Goal: Use online tool/utility: Utilize a website feature to perform a specific function

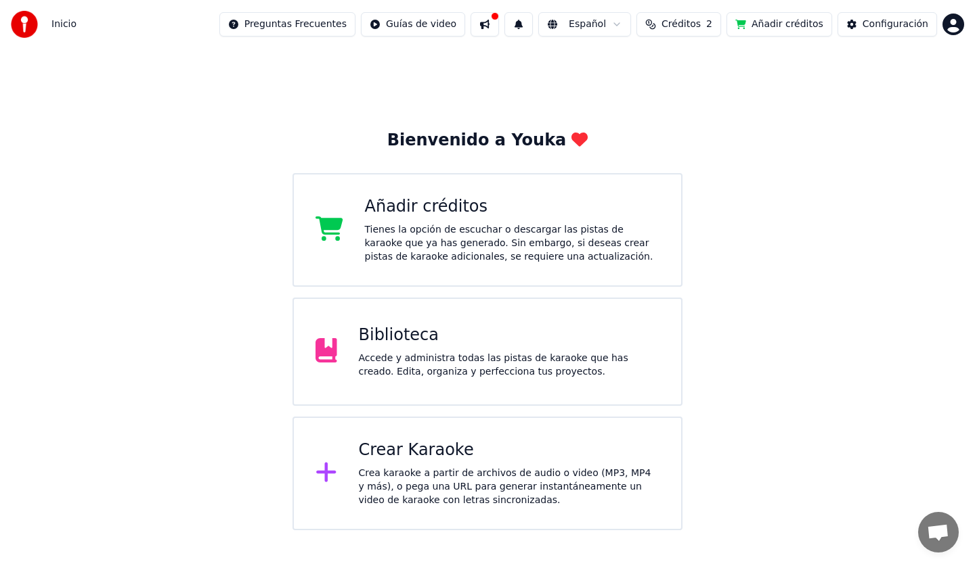
click at [481, 470] on div "Crea karaoke a partir de archivos de audio o video (MP3, MP4 y más), o pega una…" at bounding box center [509, 487] width 301 height 41
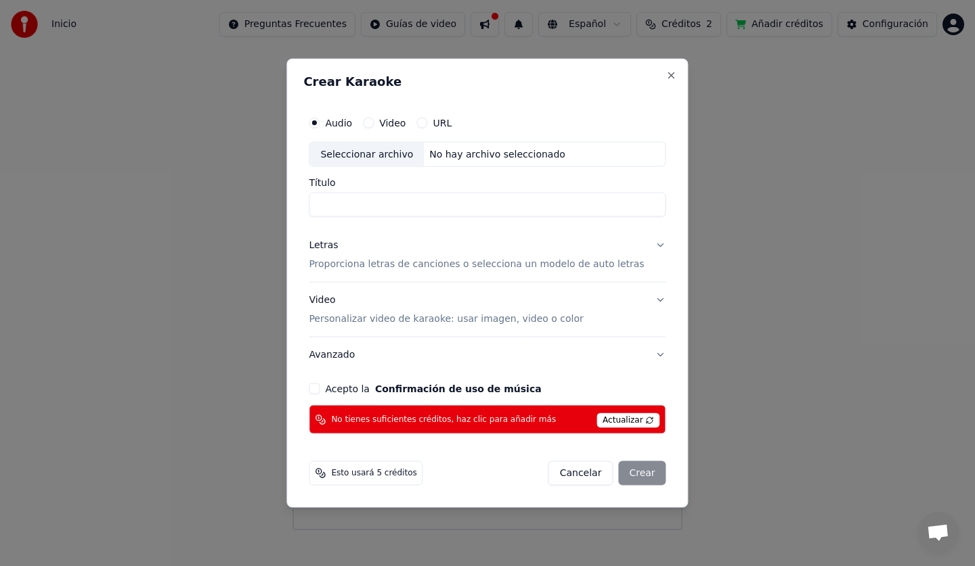
click at [610, 413] on span "Actualizar" at bounding box center [628, 420] width 64 height 15
click at [604, 420] on span "Actualizar" at bounding box center [628, 420] width 64 height 15
click at [603, 420] on span "Actualizar" at bounding box center [628, 420] width 64 height 15
click at [666, 76] on button "Close" at bounding box center [671, 75] width 11 height 11
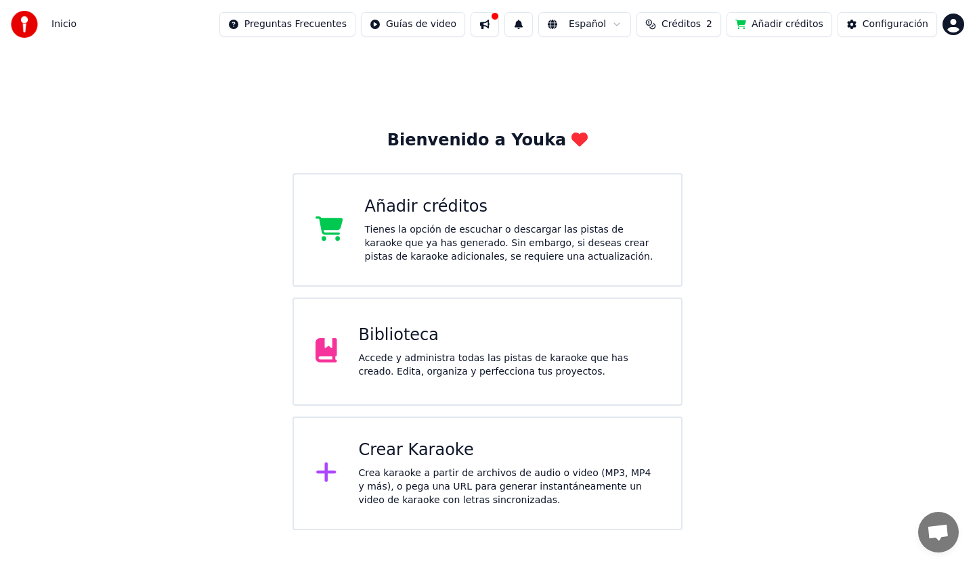
click at [462, 247] on div "Tienes la opción de escuchar o descargar las pistas de karaoke que ya has gener…" at bounding box center [512, 243] width 295 height 41
